Goal: Check status: Check status

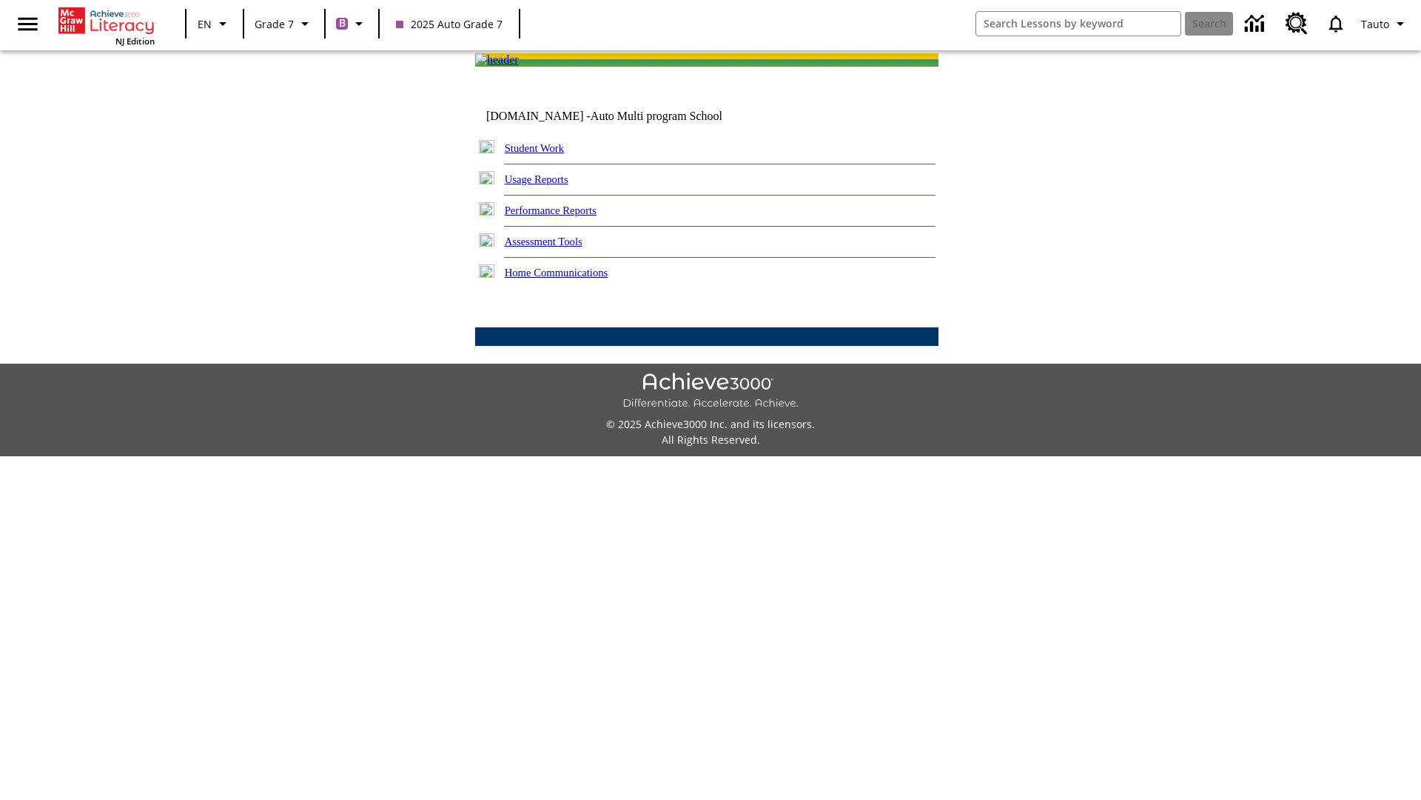
click at [544, 154] on link "Student Work" at bounding box center [534, 148] width 59 height 12
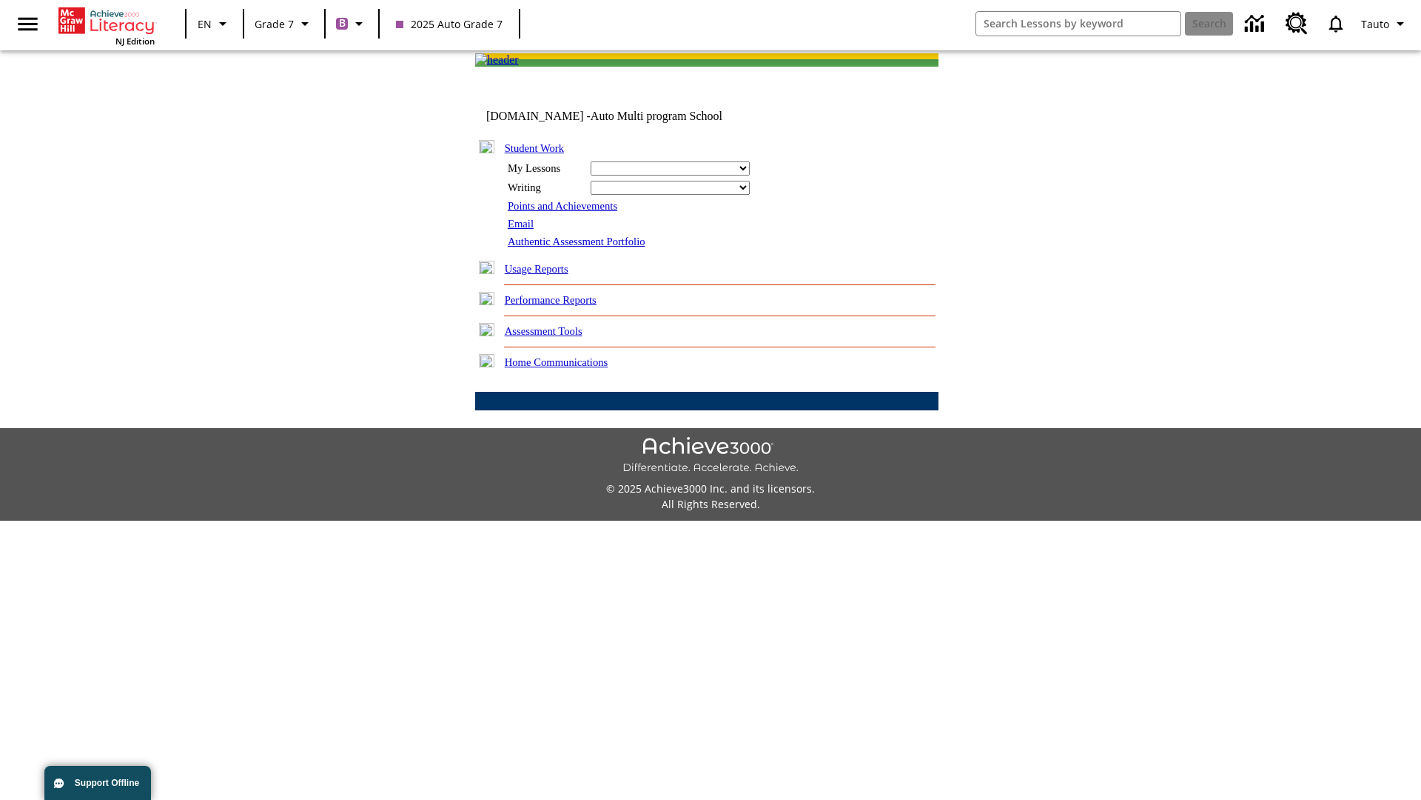
select select "/options/reports/?report_id=24&atype=7&section=2"
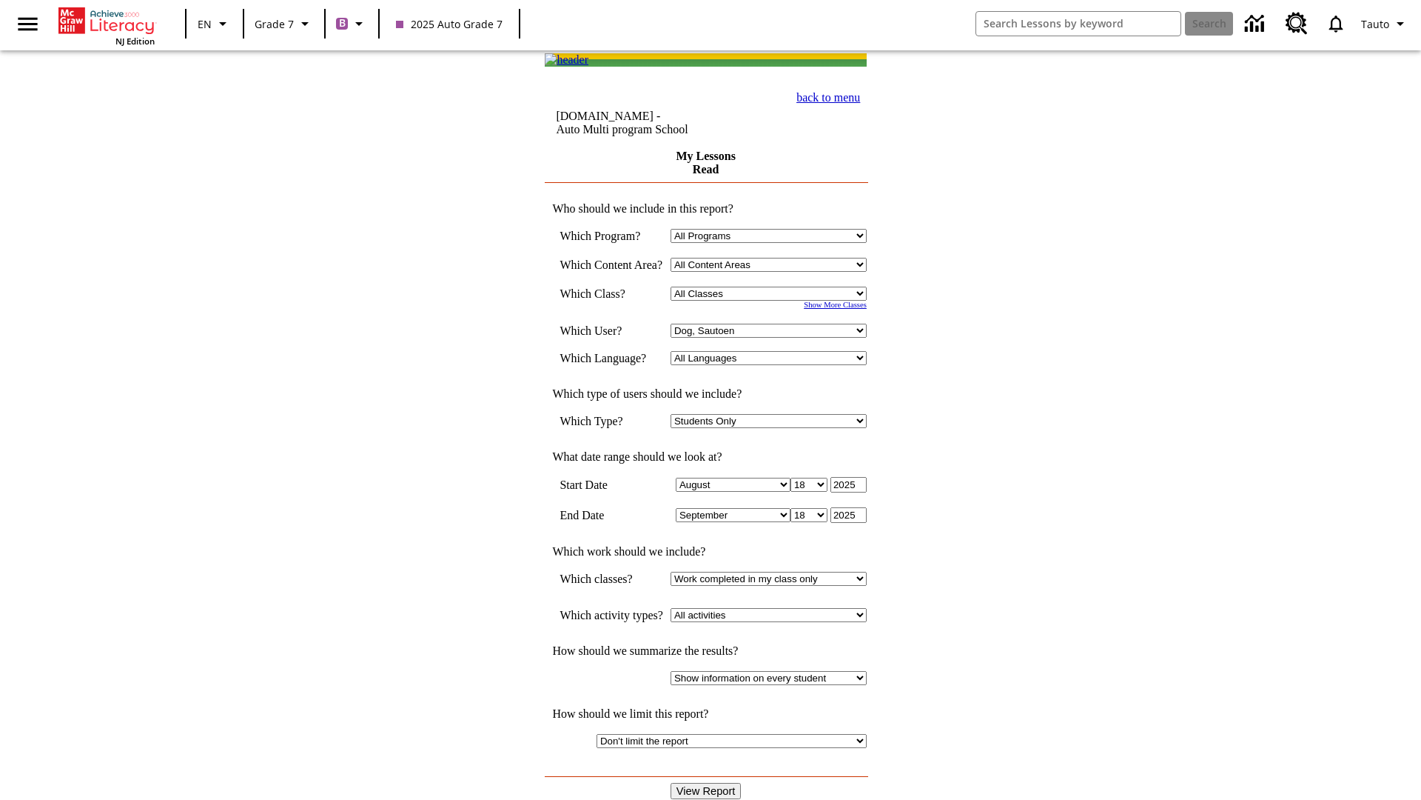
select select "21437138"
select select "4"
type input "2024"
click at [708, 783] on input "View Report" at bounding box center [706, 791] width 71 height 16
